Goal: Find specific page/section: Find specific page/section

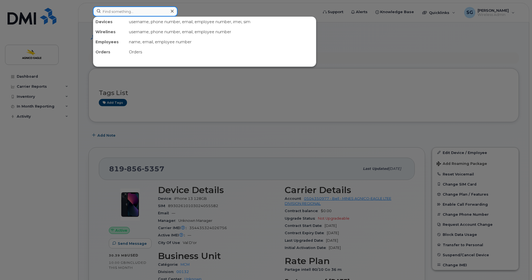
click at [116, 12] on input at bounding box center [135, 11] width 85 height 10
paste input "[PHONE_NUMBER]"
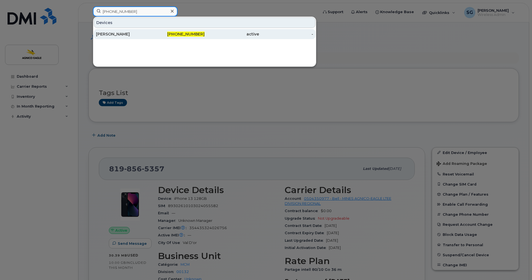
type input "[PHONE_NUMBER]"
click at [199, 34] on span "[PHONE_NUMBER]" at bounding box center [185, 34] width 37 height 5
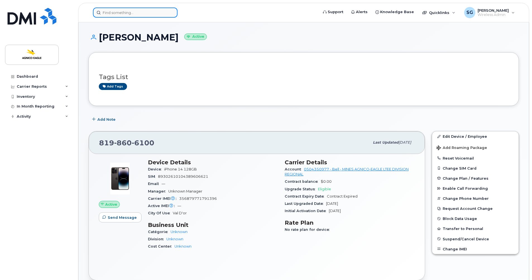
click at [151, 12] on input at bounding box center [135, 13] width 85 height 10
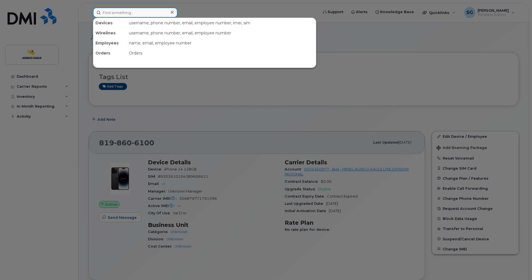
paste input "819-860-6100"
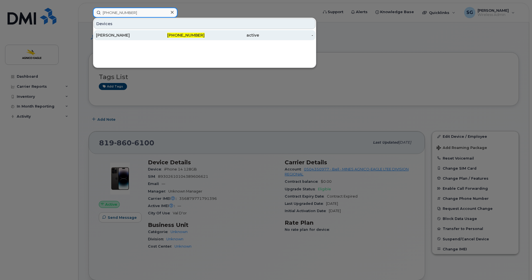
type input "819-860-6100"
click at [134, 36] on div "William Bergeron" at bounding box center [123, 35] width 54 height 6
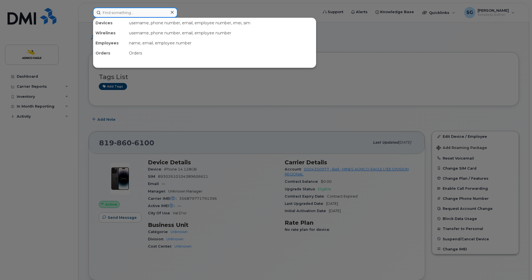
click at [146, 13] on input at bounding box center [135, 13] width 85 height 10
paste input "819-732-7882"
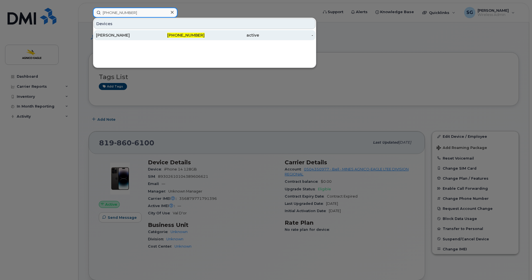
type input "819-732-7882"
click at [184, 34] on span "819-732-7882" at bounding box center [185, 35] width 37 height 5
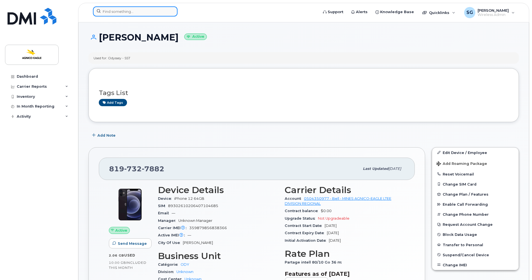
click at [139, 12] on input at bounding box center [135, 11] width 85 height 10
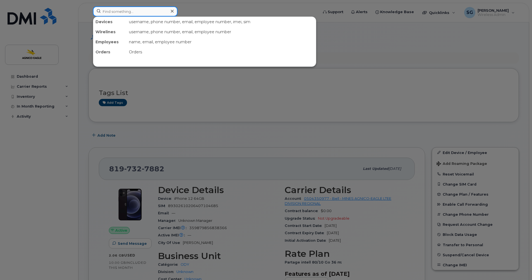
paste input "819-629-1586"
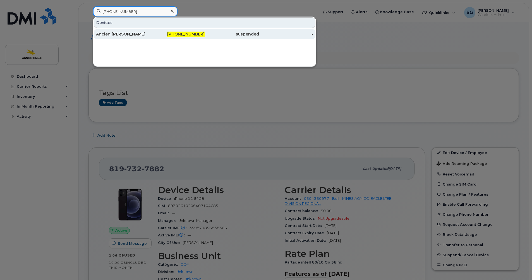
type input "819-629-1586"
click at [184, 35] on span "819-629-1586" at bounding box center [185, 34] width 37 height 5
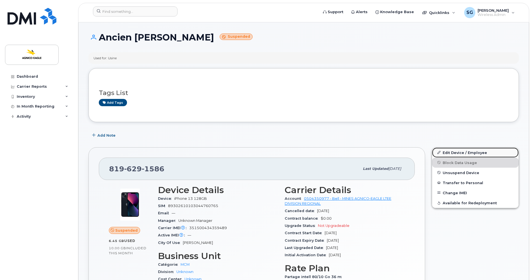
click at [457, 152] on link "Edit Device / Employee" at bounding box center [475, 152] width 87 height 10
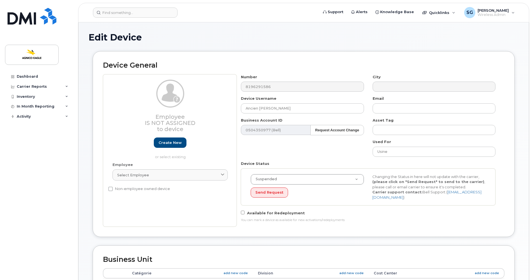
select select "34656250"
select select "579715"
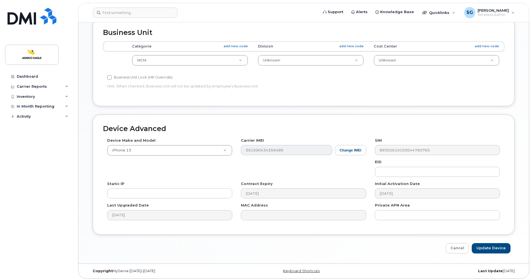
scroll to position [228, 0]
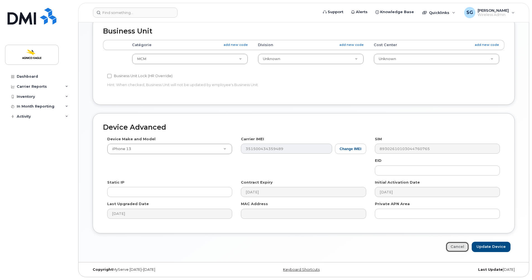
click at [457, 248] on link "Cancel" at bounding box center [457, 247] width 23 height 10
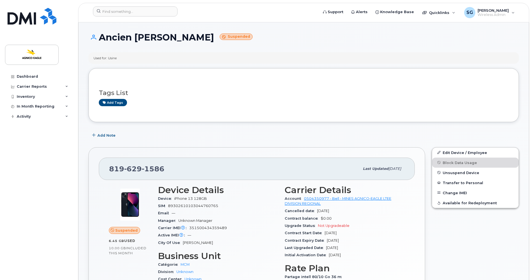
click at [204, 38] on h1 "Ancien Kevin Lampron Suspended" at bounding box center [304, 37] width 431 height 10
drag, startPoint x: 204, startPoint y: 38, endPoint x: 137, endPoint y: 39, distance: 67.9
click at [137, 39] on h1 "Ancien Kevin Lampron Suspended" at bounding box center [304, 37] width 431 height 10
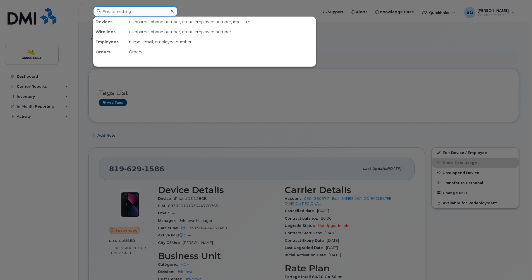
click at [138, 11] on input at bounding box center [135, 11] width 85 height 10
paste input "856-7458"
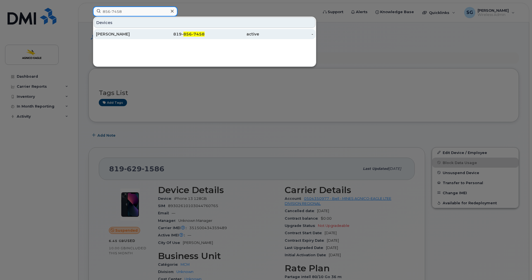
type input "856-7458"
click at [123, 35] on div "Dominic Samson" at bounding box center [123, 34] width 54 height 6
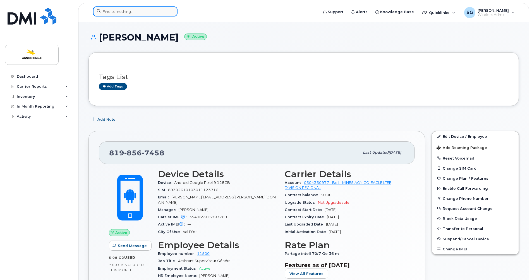
click at [153, 14] on input at bounding box center [135, 11] width 85 height 10
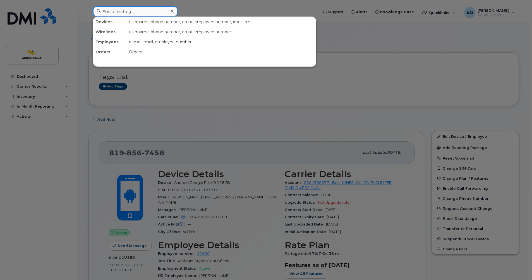
paste input "[PHONE_NUMBER]"
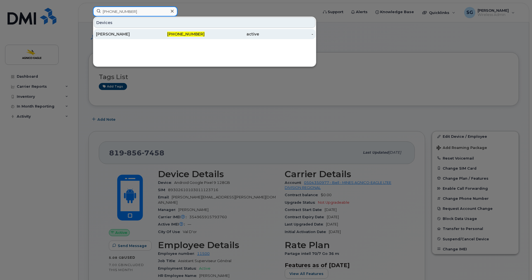
type input "[PHONE_NUMBER]"
click at [192, 32] on div "416-559-1229" at bounding box center [178, 34] width 54 height 6
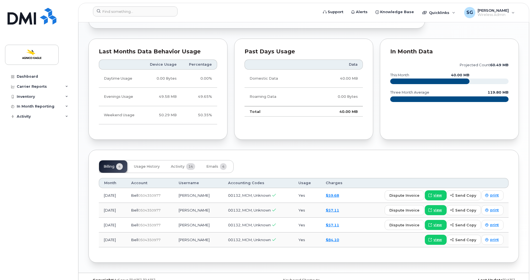
scroll to position [299, 0]
